Goal: Information Seeking & Learning: Understand process/instructions

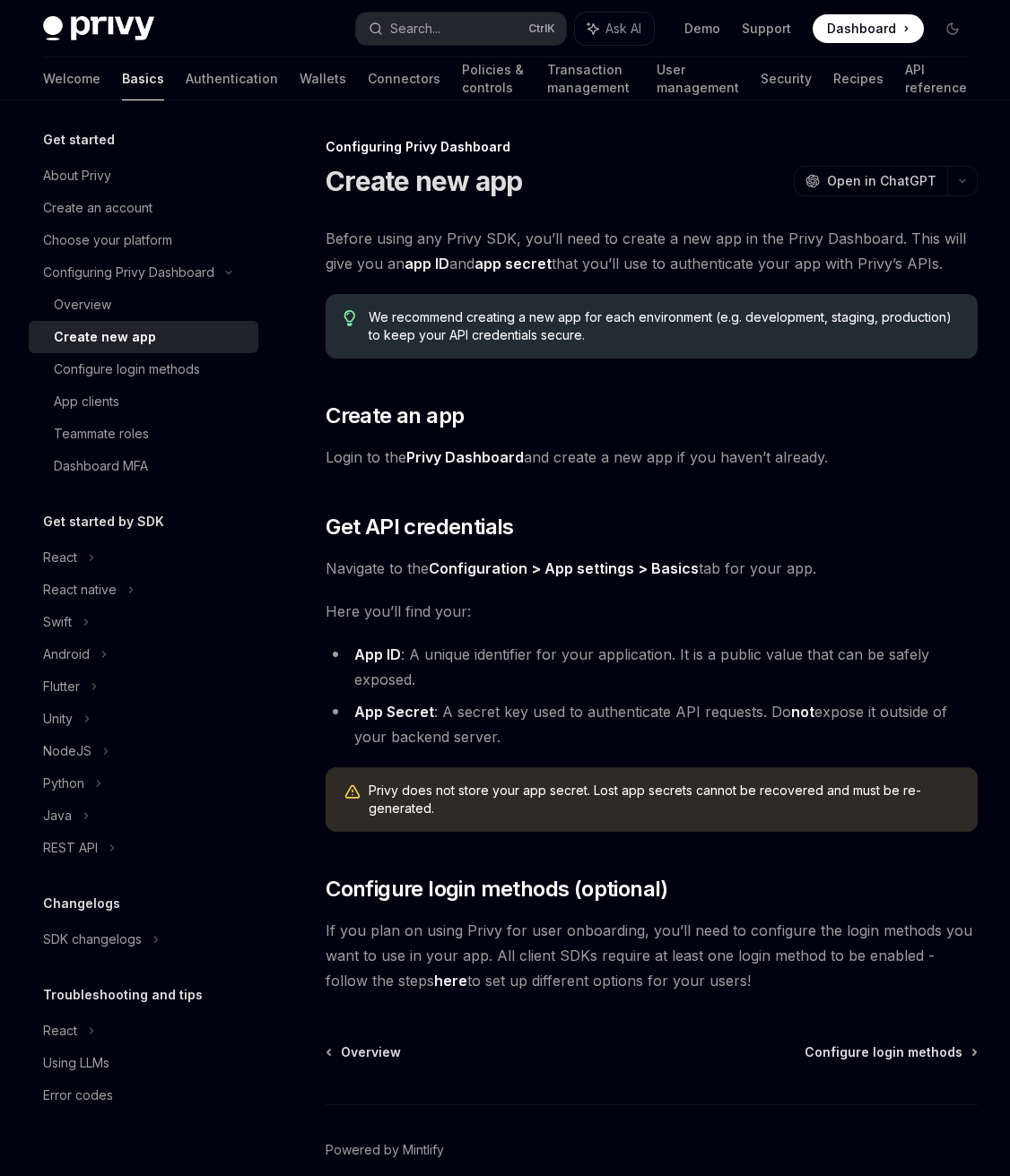
click at [451, 424] on span "Create an app" at bounding box center [394, 416] width 138 height 29
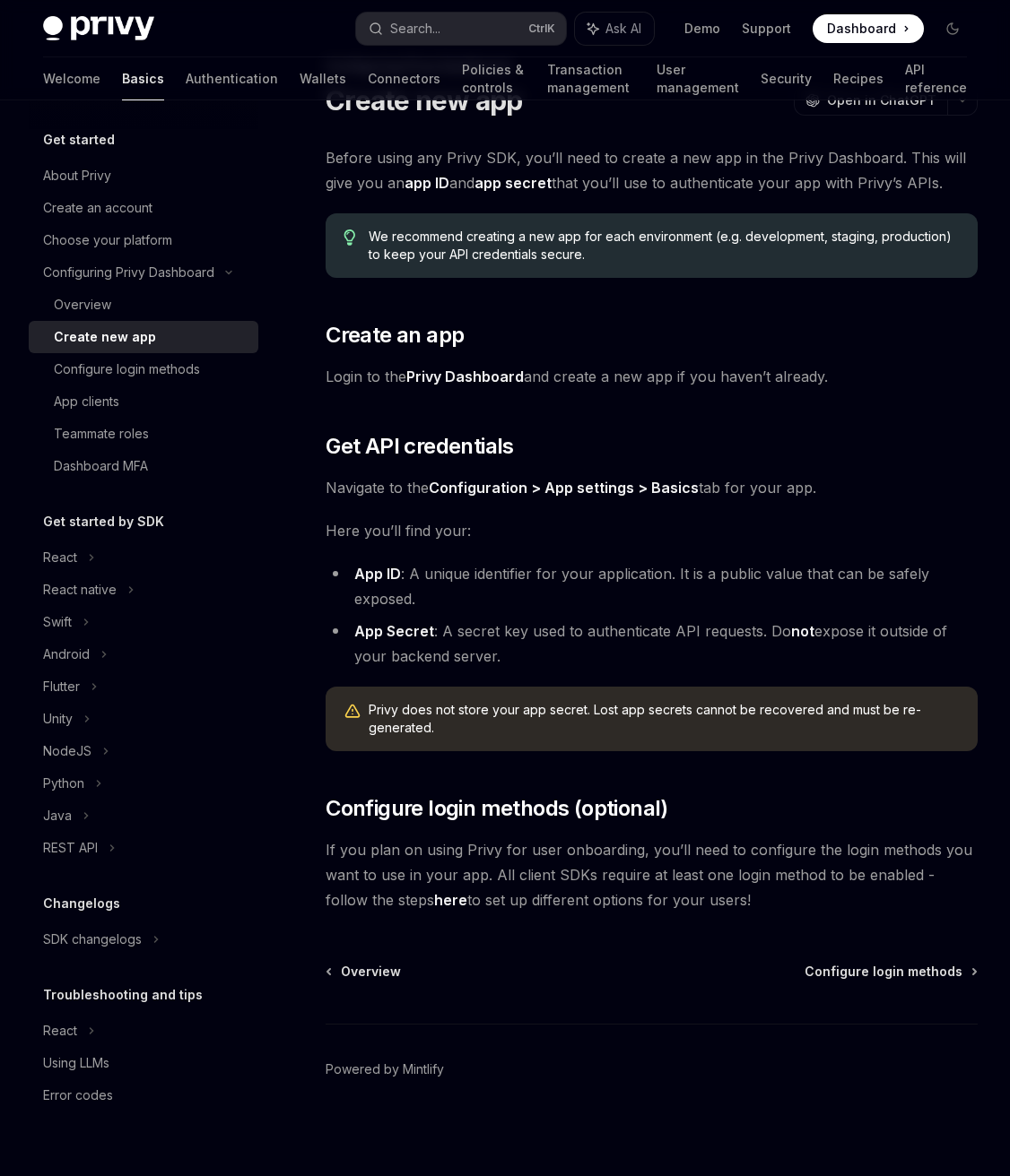
scroll to position [84, 0]
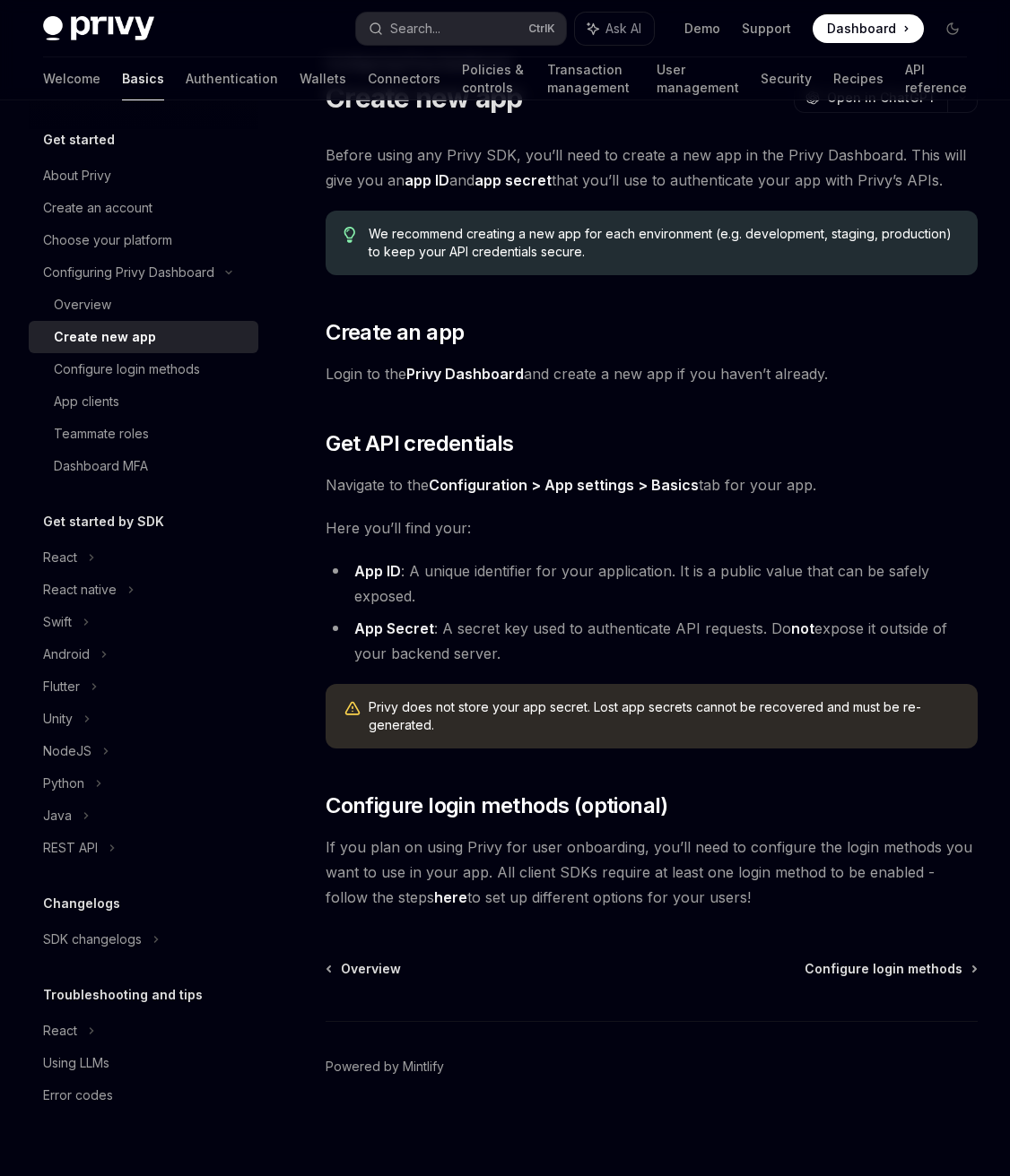
click at [454, 366] on link "Privy Dashboard" at bounding box center [465, 374] width 117 height 19
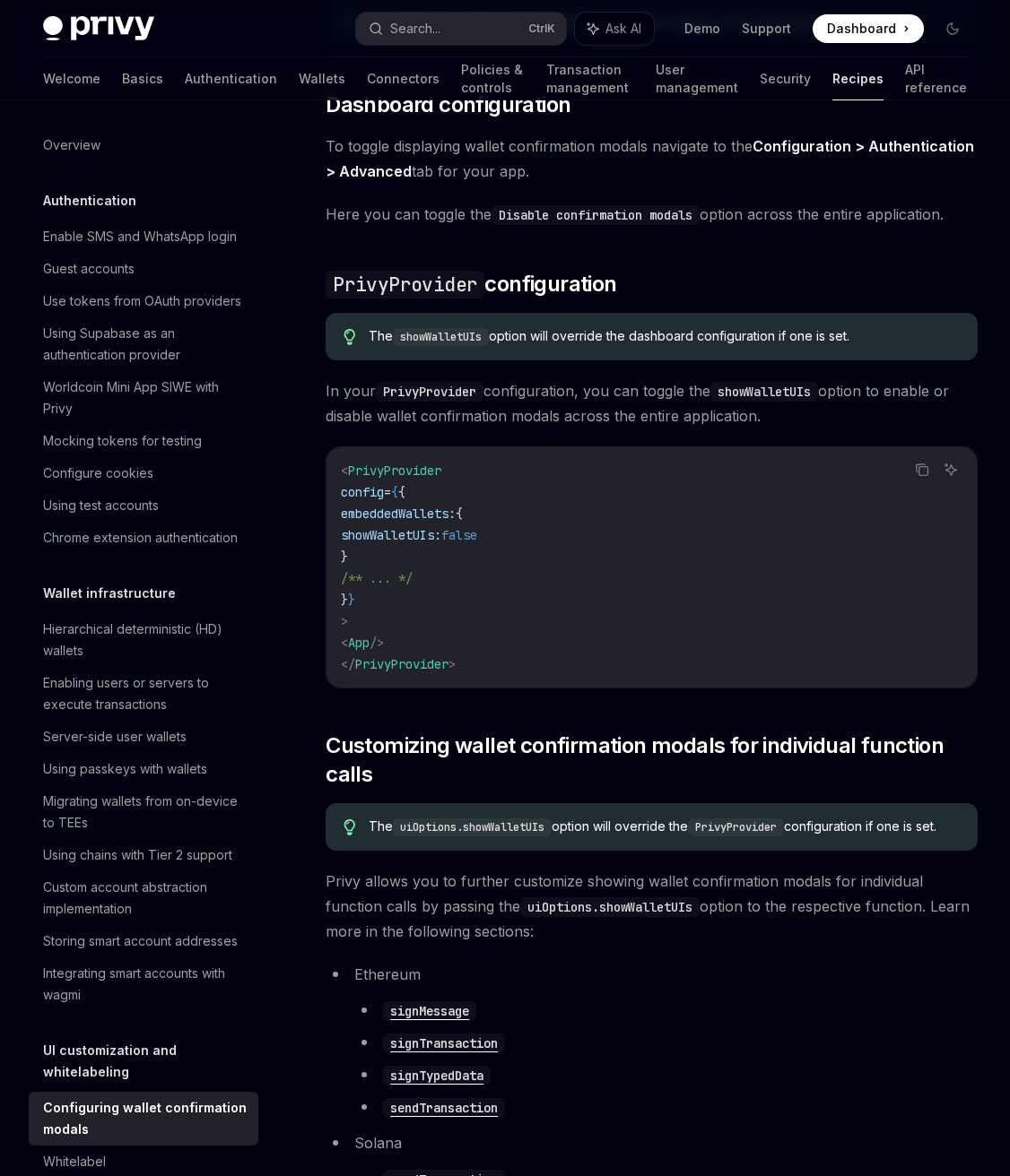
scroll to position [588, 0]
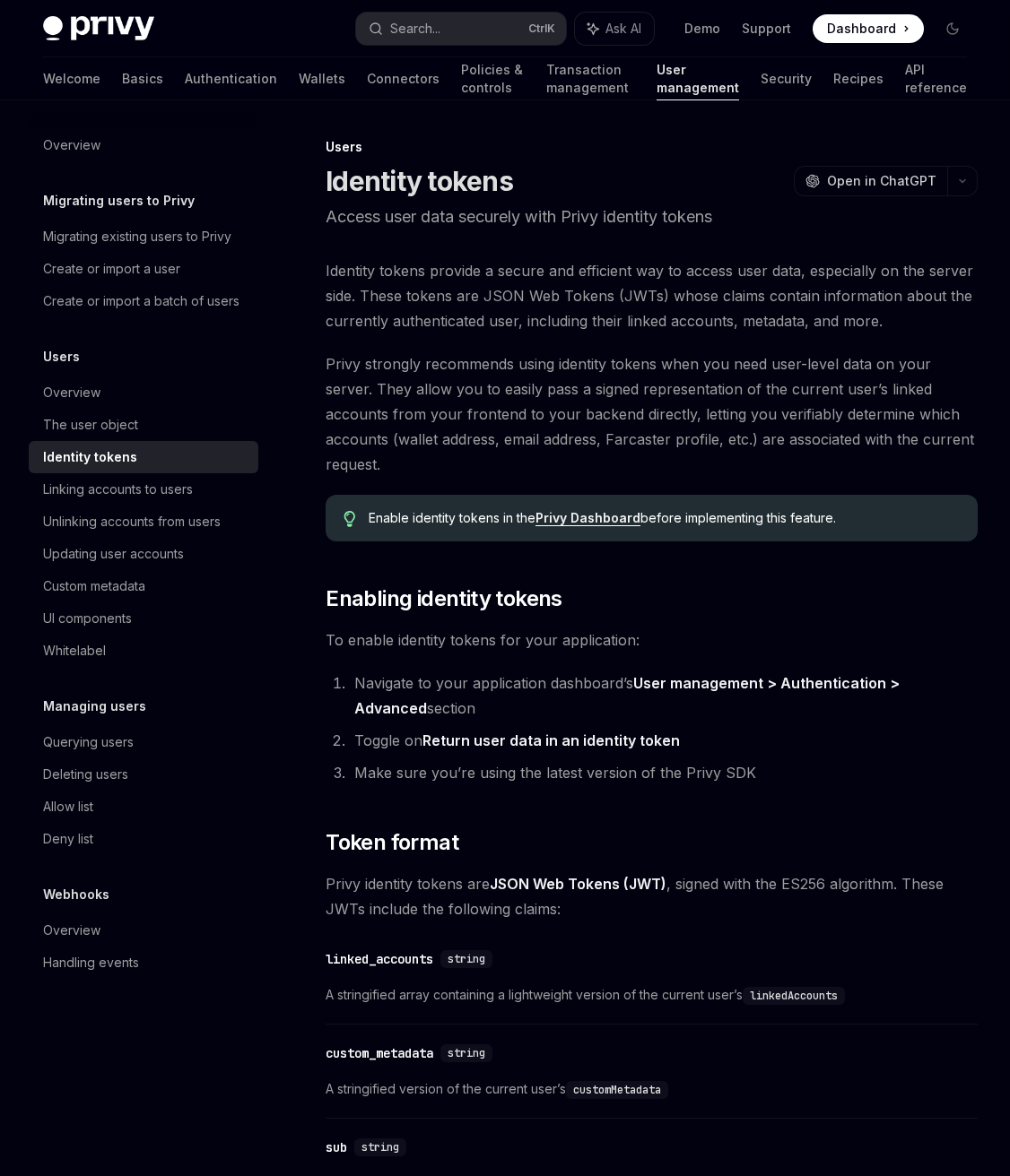
scroll to position [423, 0]
